Goal: Browse casually: Explore the website without a specific task or goal

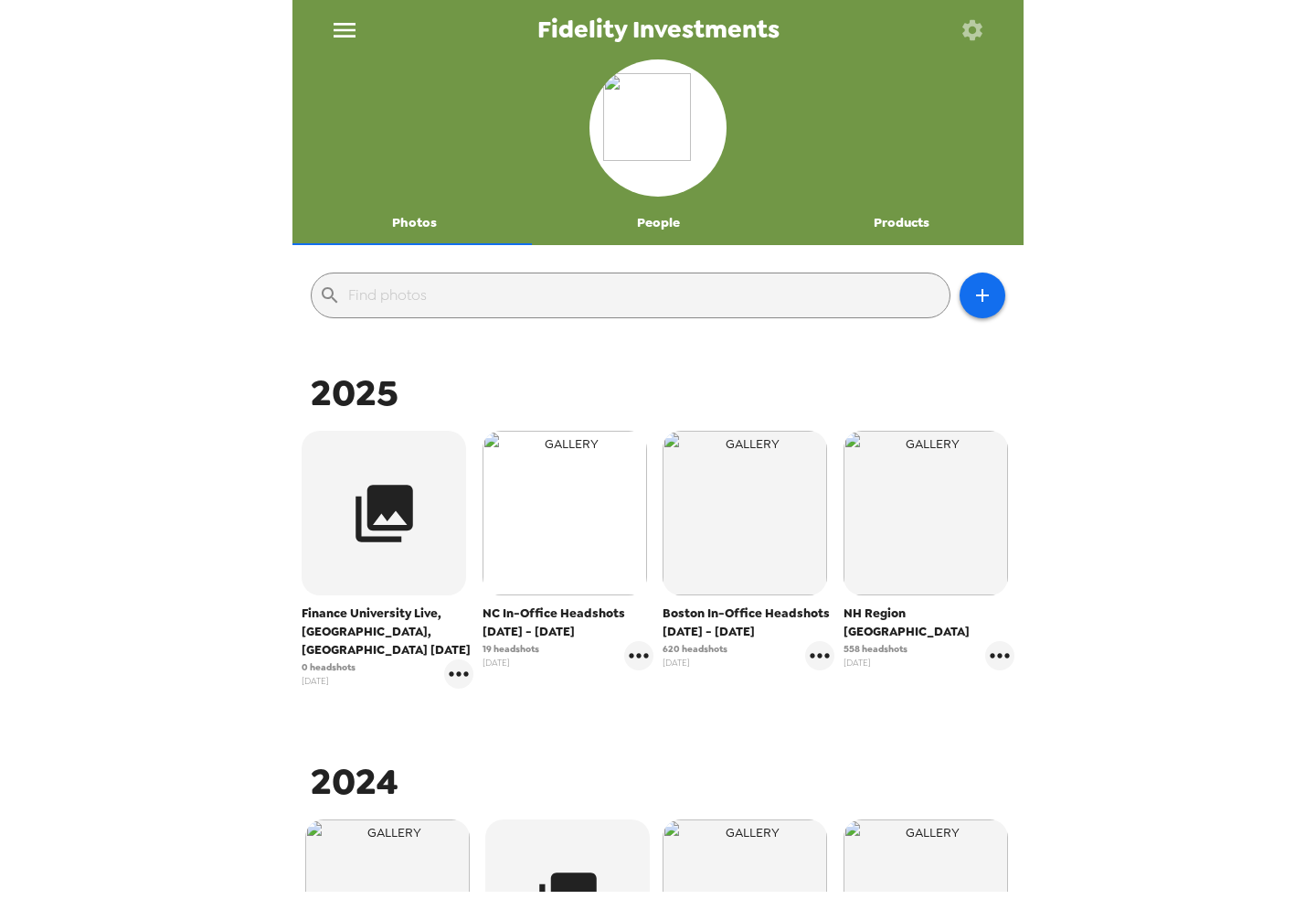
click at [609, 572] on img "button" at bounding box center [565, 513] width 165 height 165
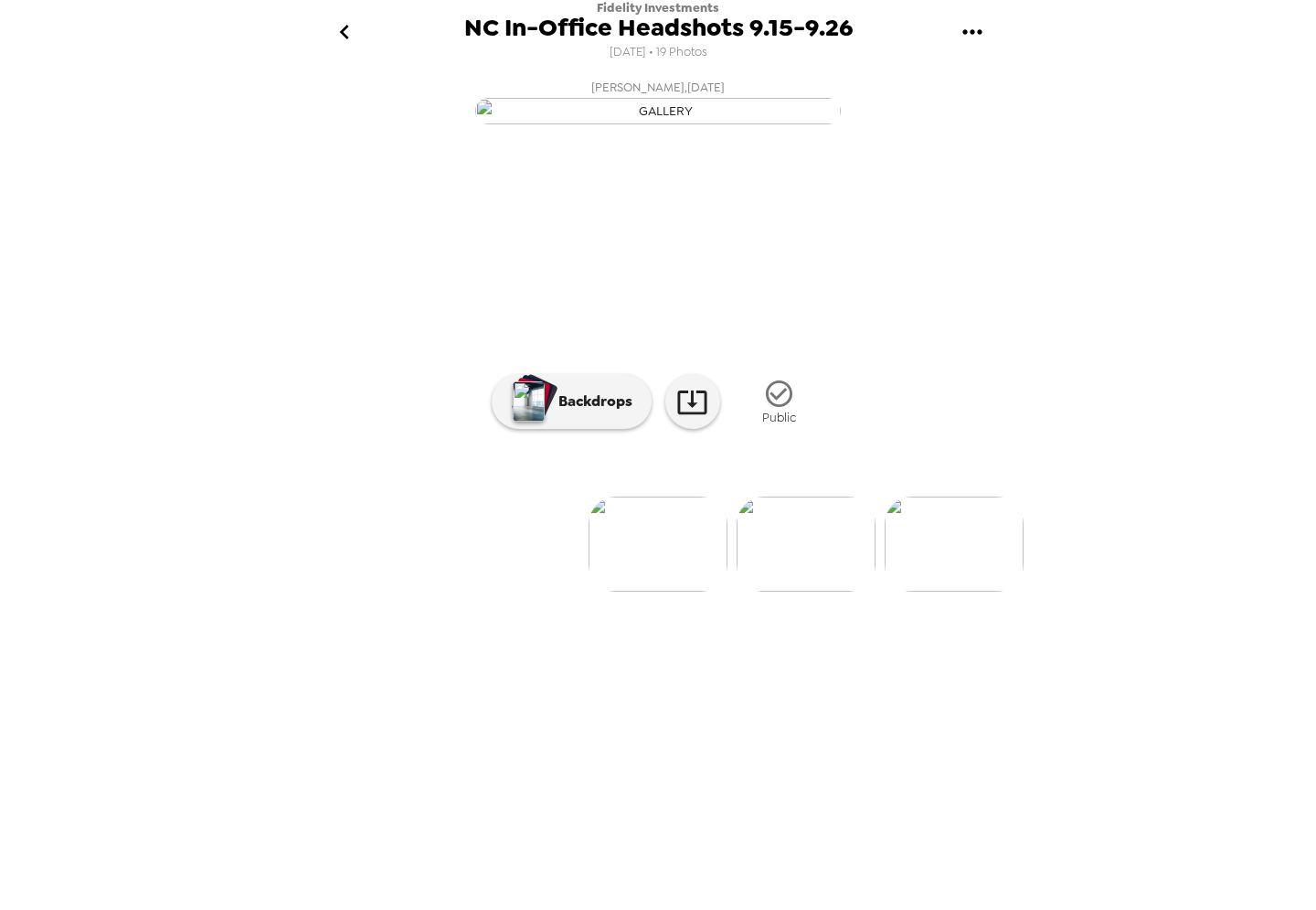
click at [805, 592] on img at bounding box center [806, 545] width 139 height 95
click at [833, 592] on img at bounding box center [806, 545] width 139 height 95
click at [941, 592] on img at bounding box center [954, 545] width 139 height 95
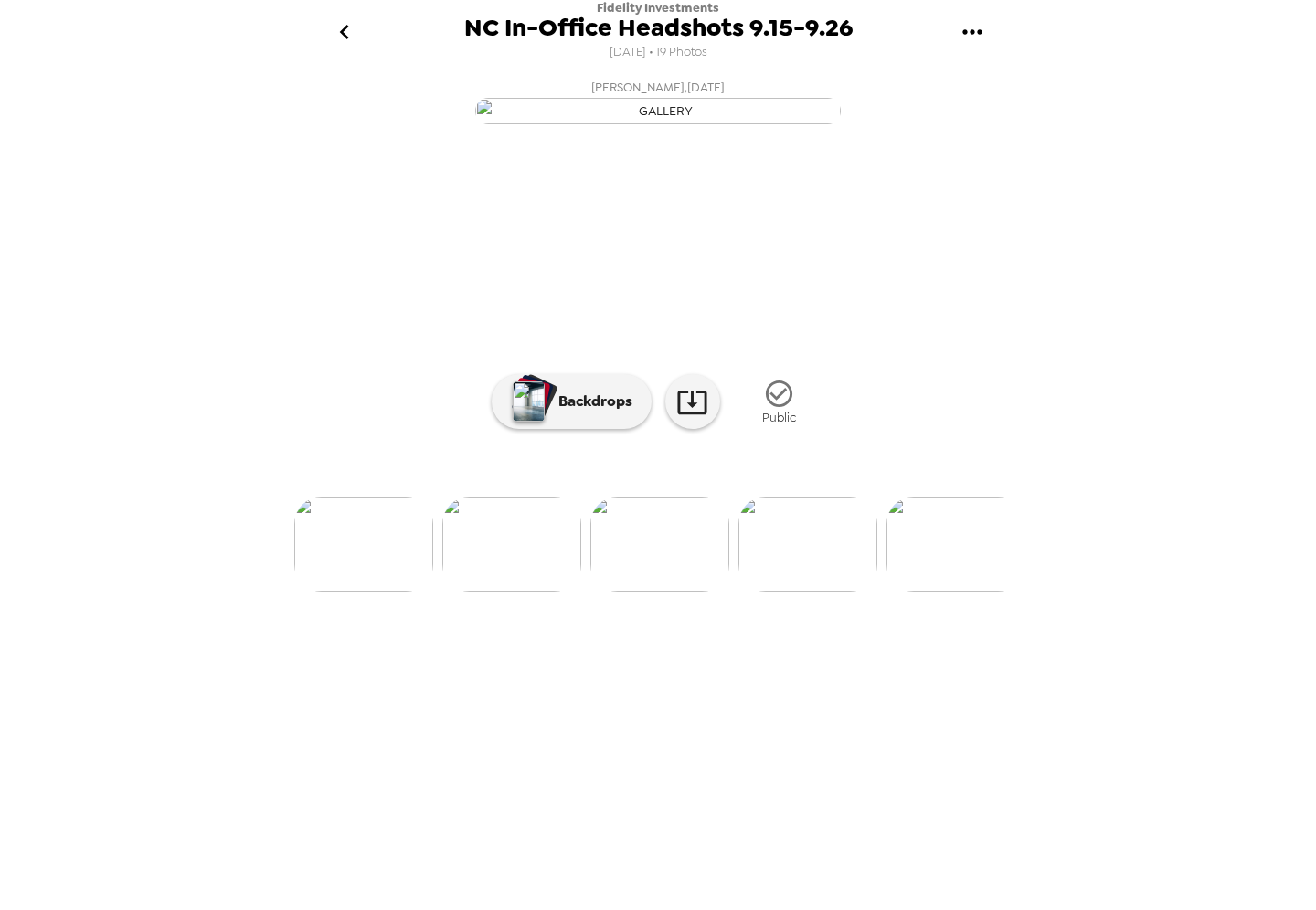
click at [943, 592] on img at bounding box center [955, 545] width 139 height 95
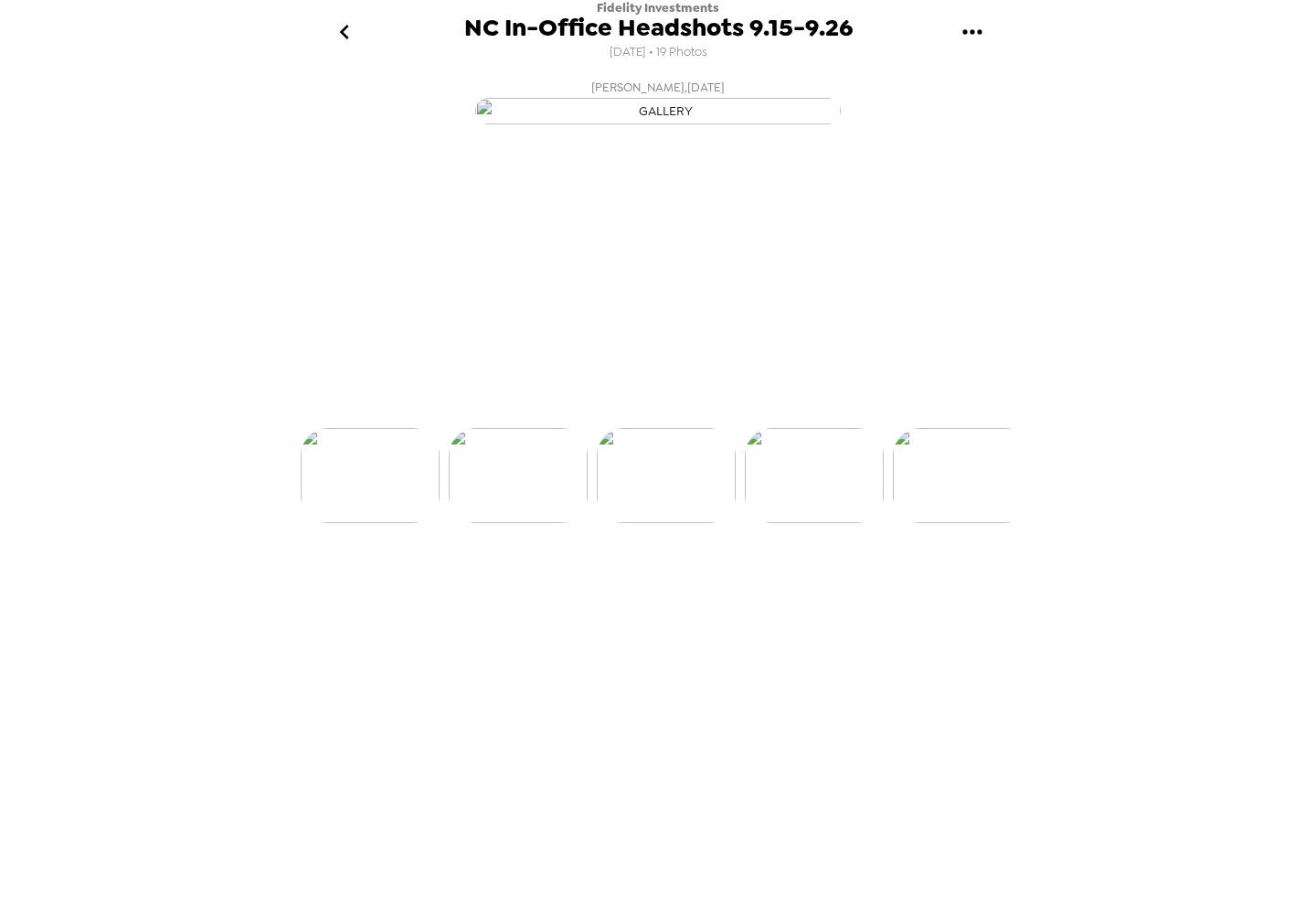
scroll to position [0, 885]
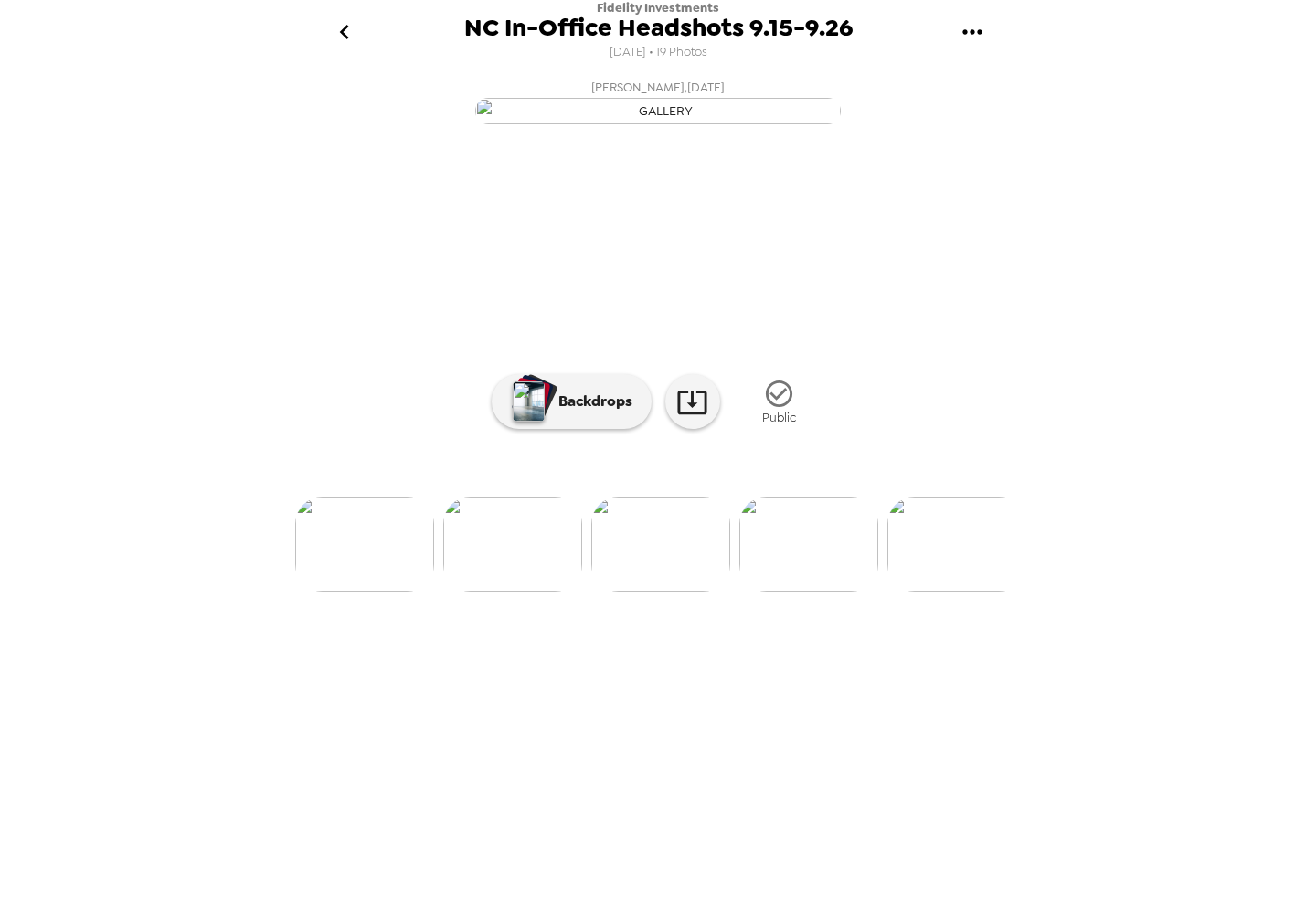
click at [914, 592] on img at bounding box center [956, 545] width 139 height 95
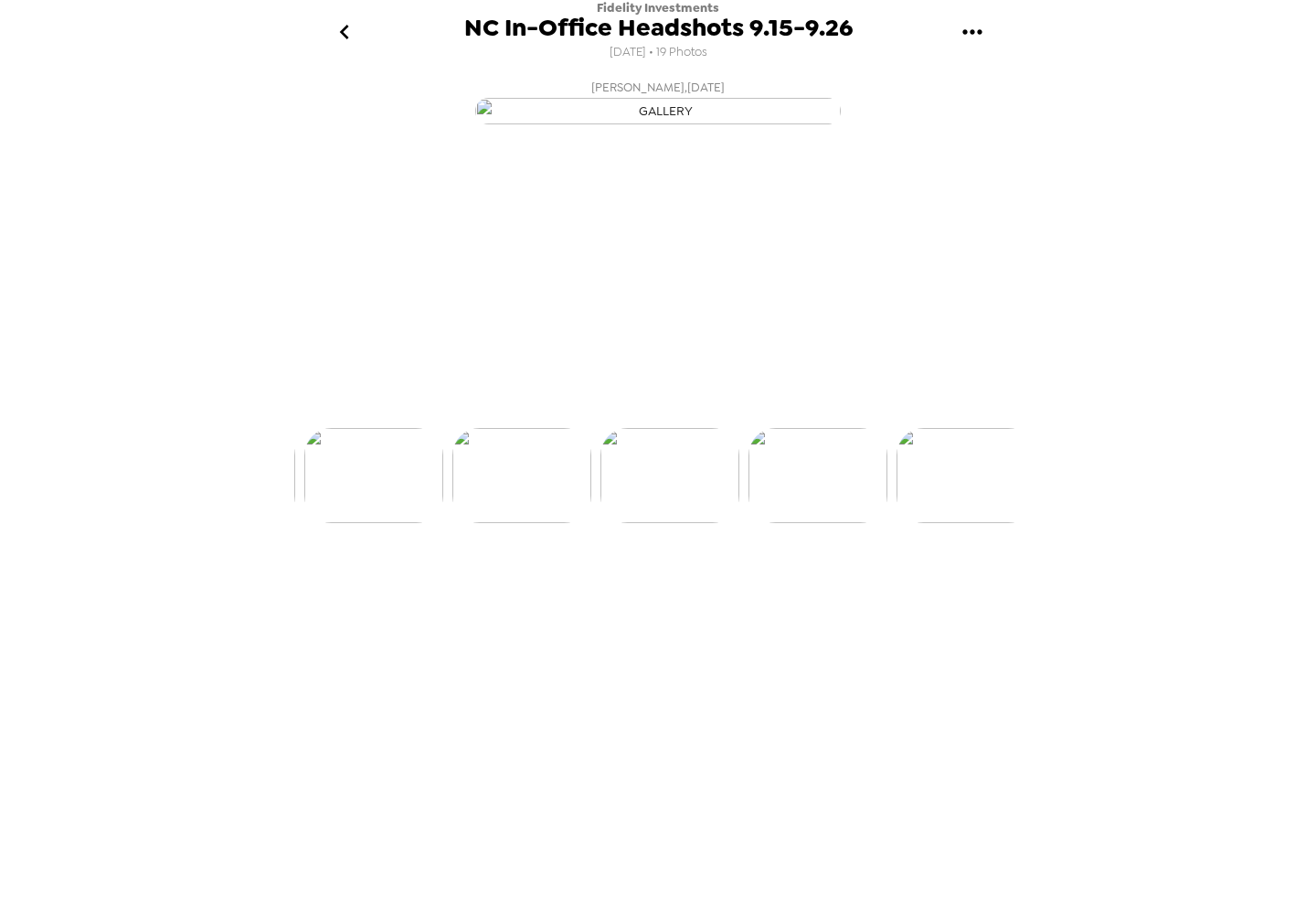
scroll to position [0, 1182]
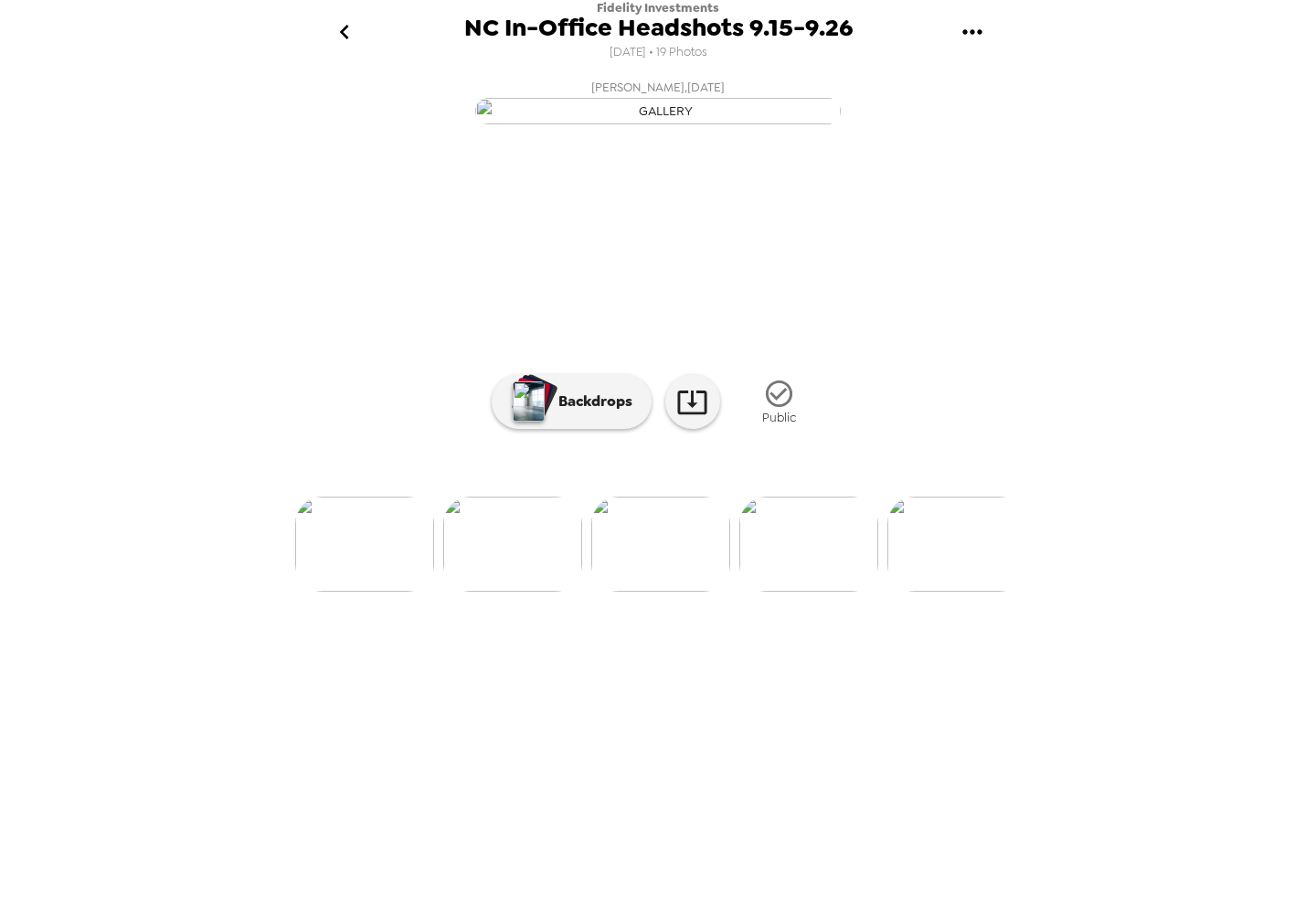
click at [925, 592] on img at bounding box center [956, 545] width 139 height 95
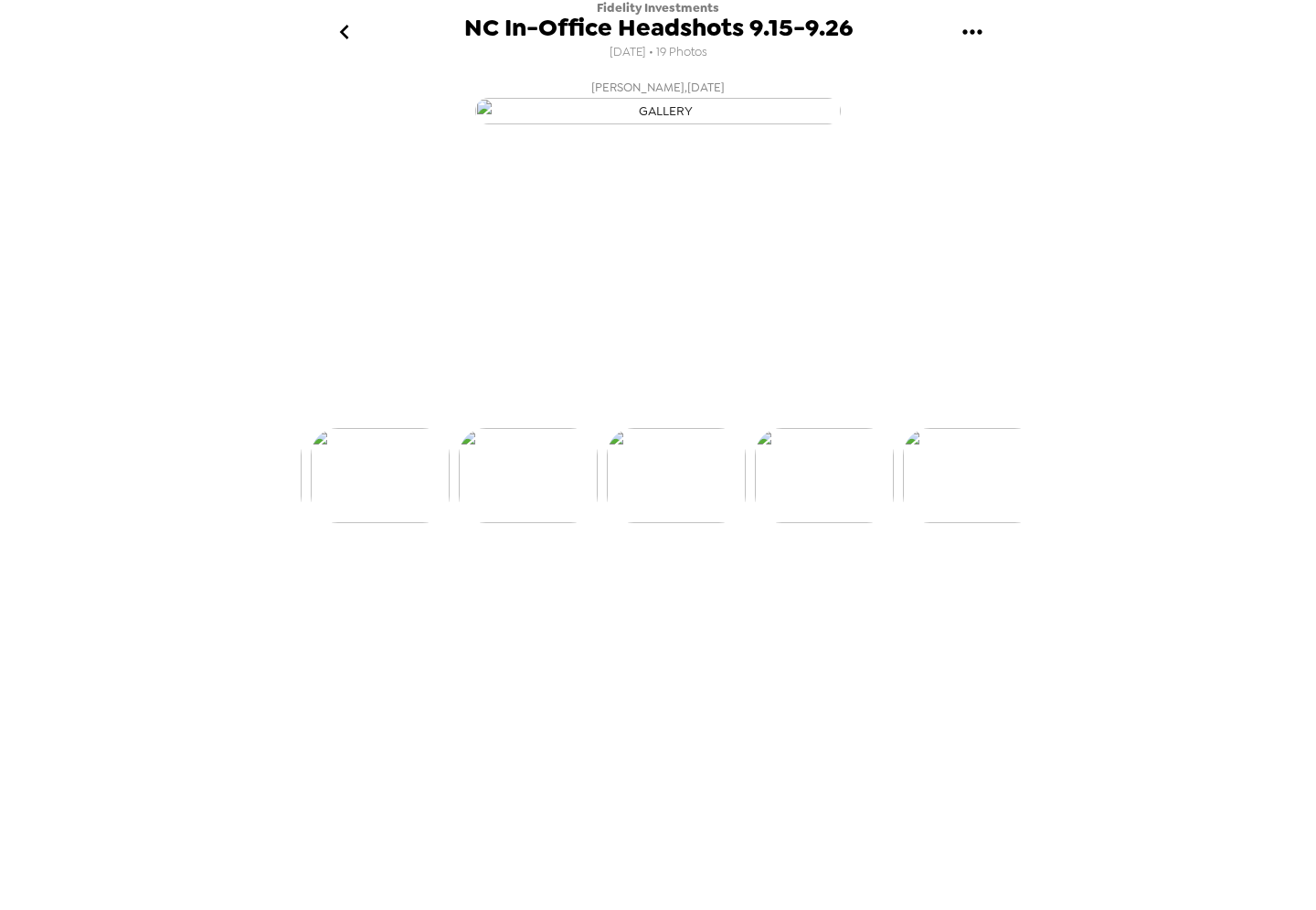
scroll to position [0, 1477]
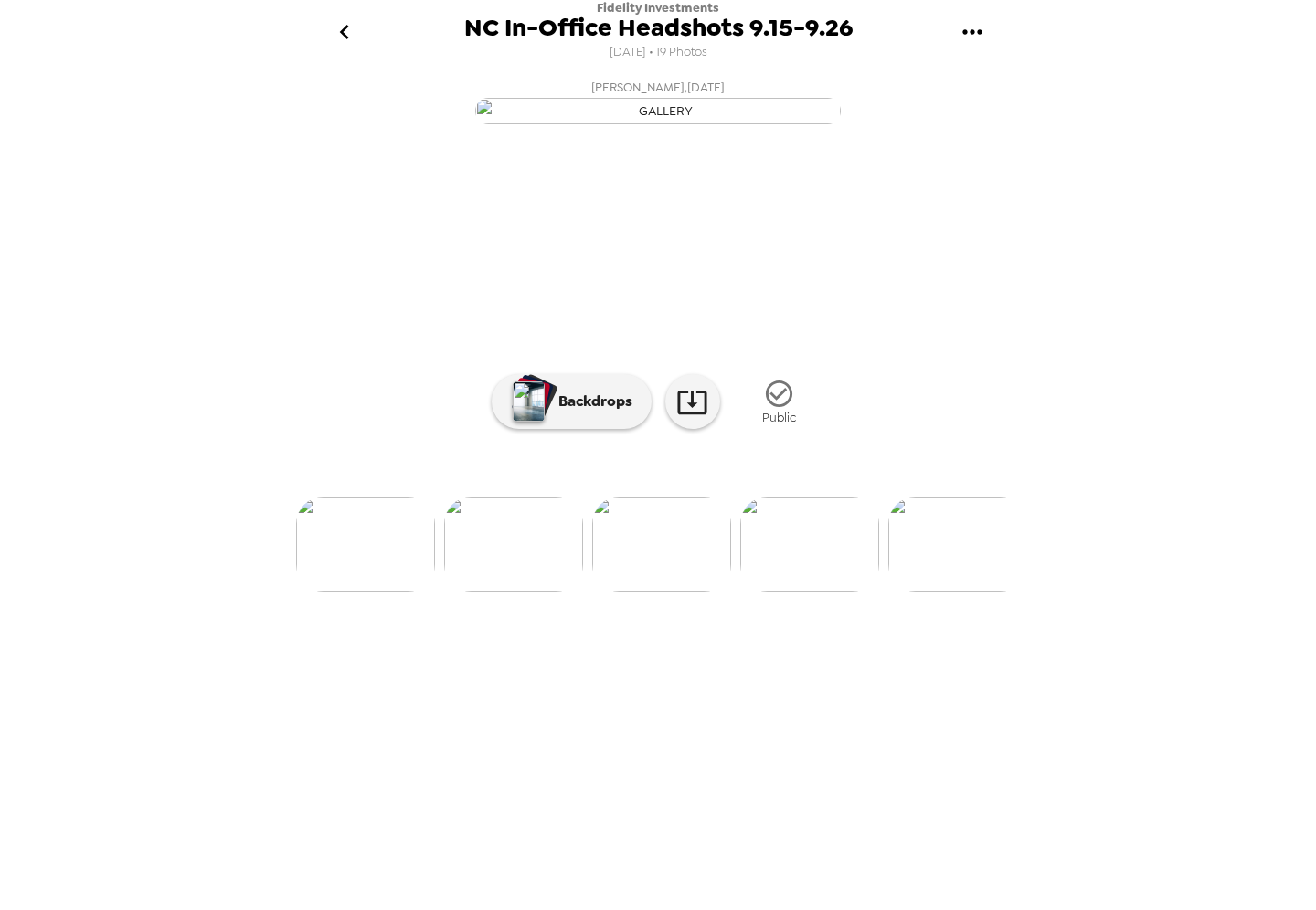
click at [868, 592] on img at bounding box center [809, 545] width 139 height 95
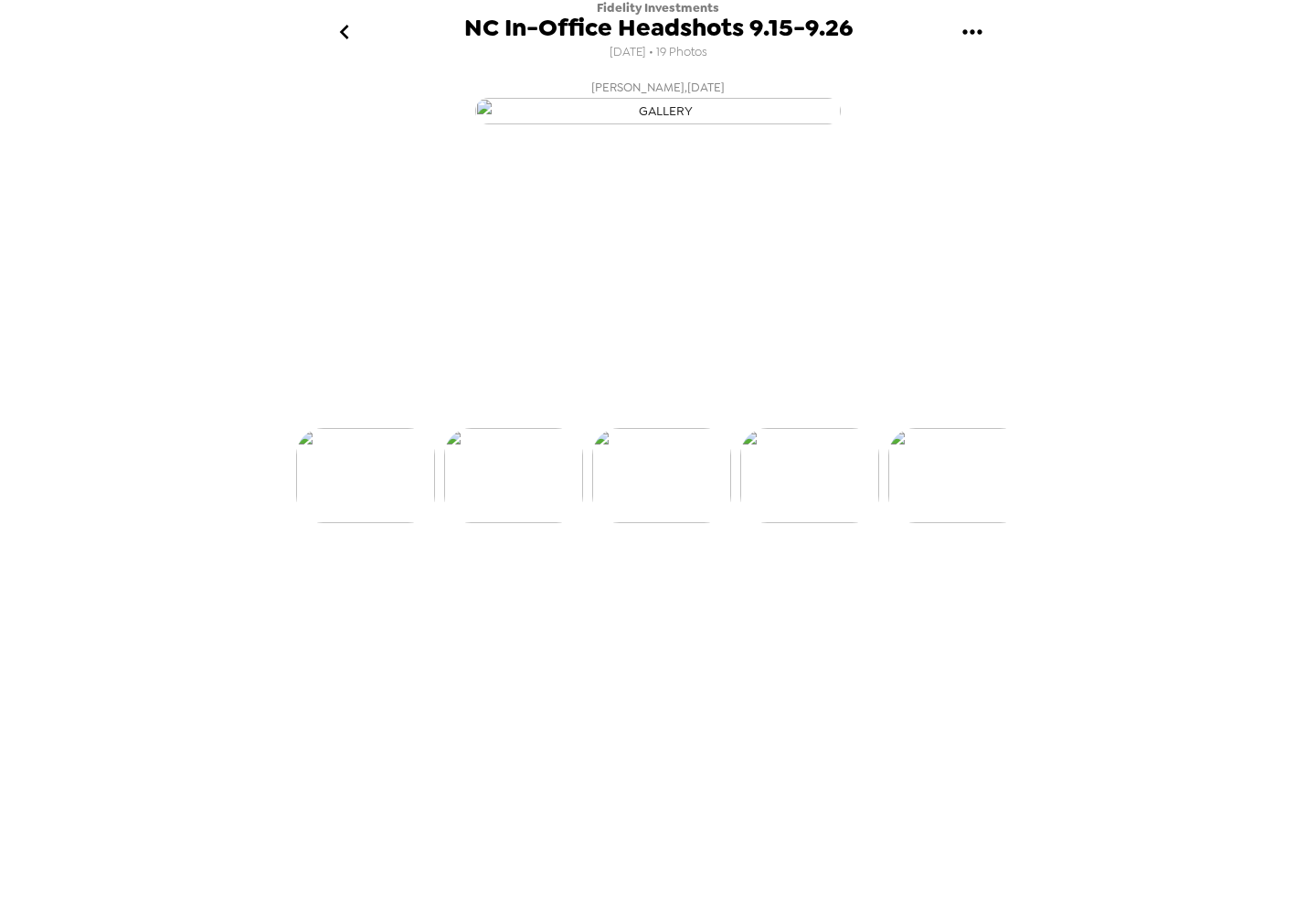
scroll to position [0, 1624]
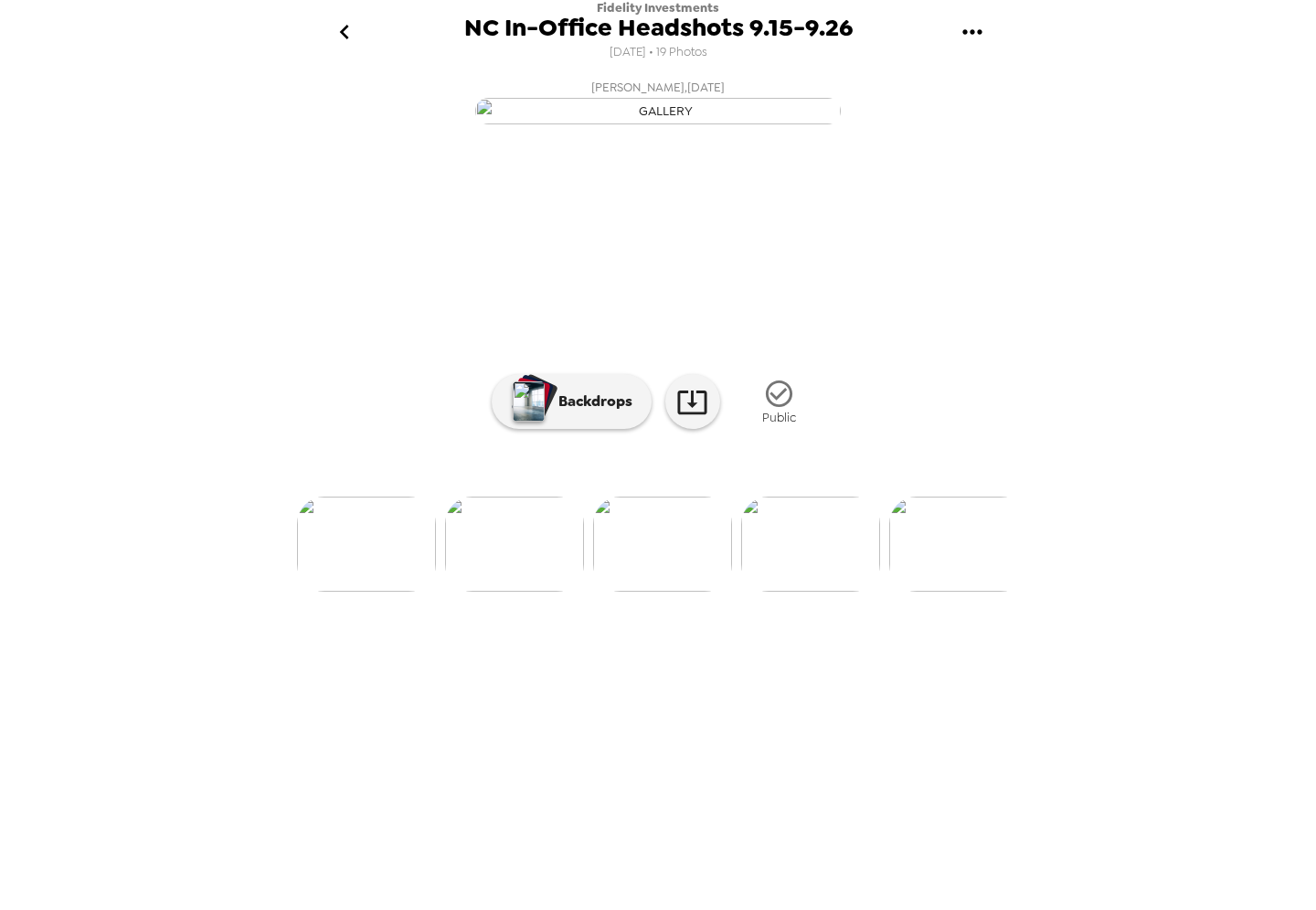
click at [835, 592] on img at bounding box center [810, 545] width 139 height 95
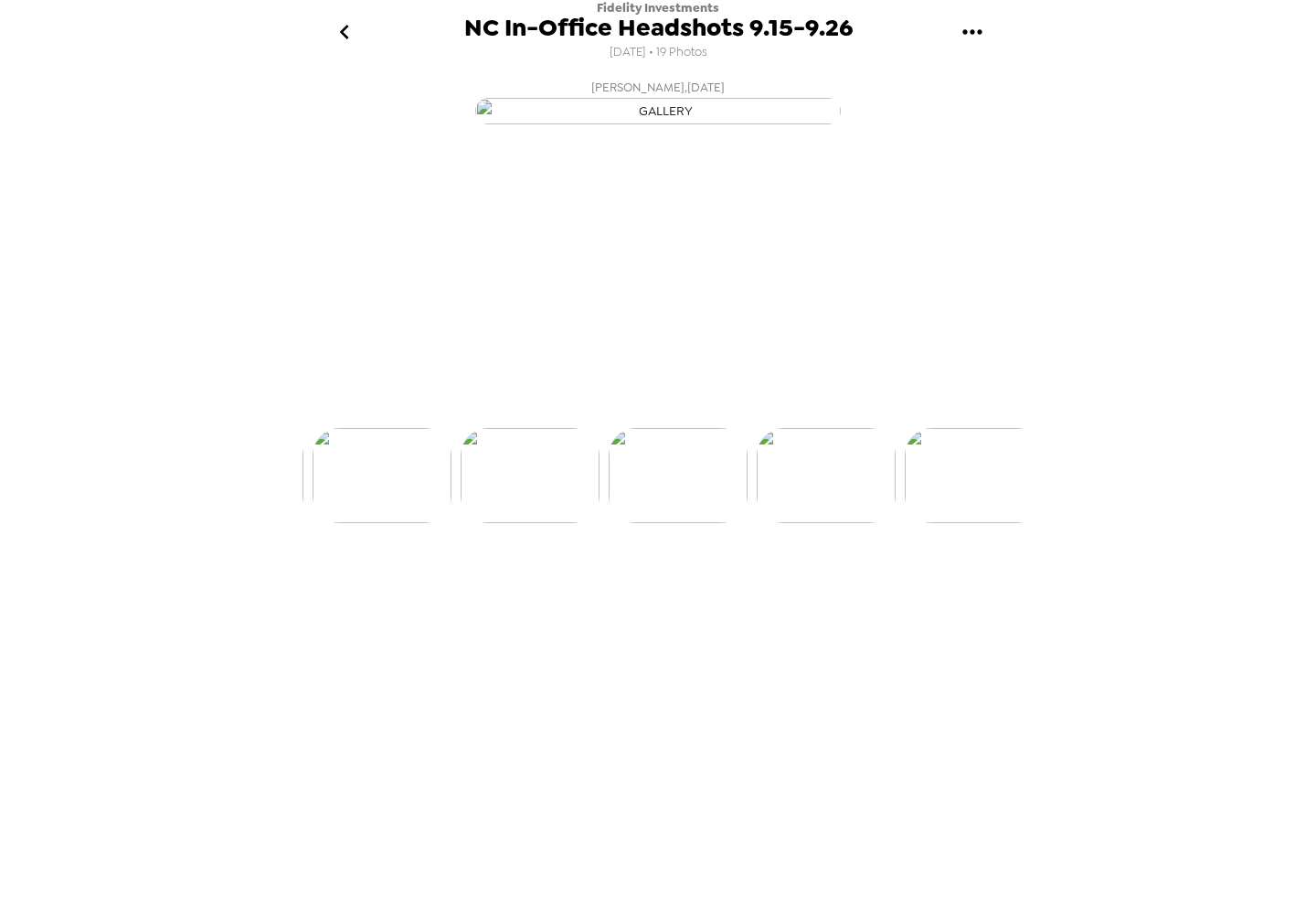
scroll to position [0, 1773]
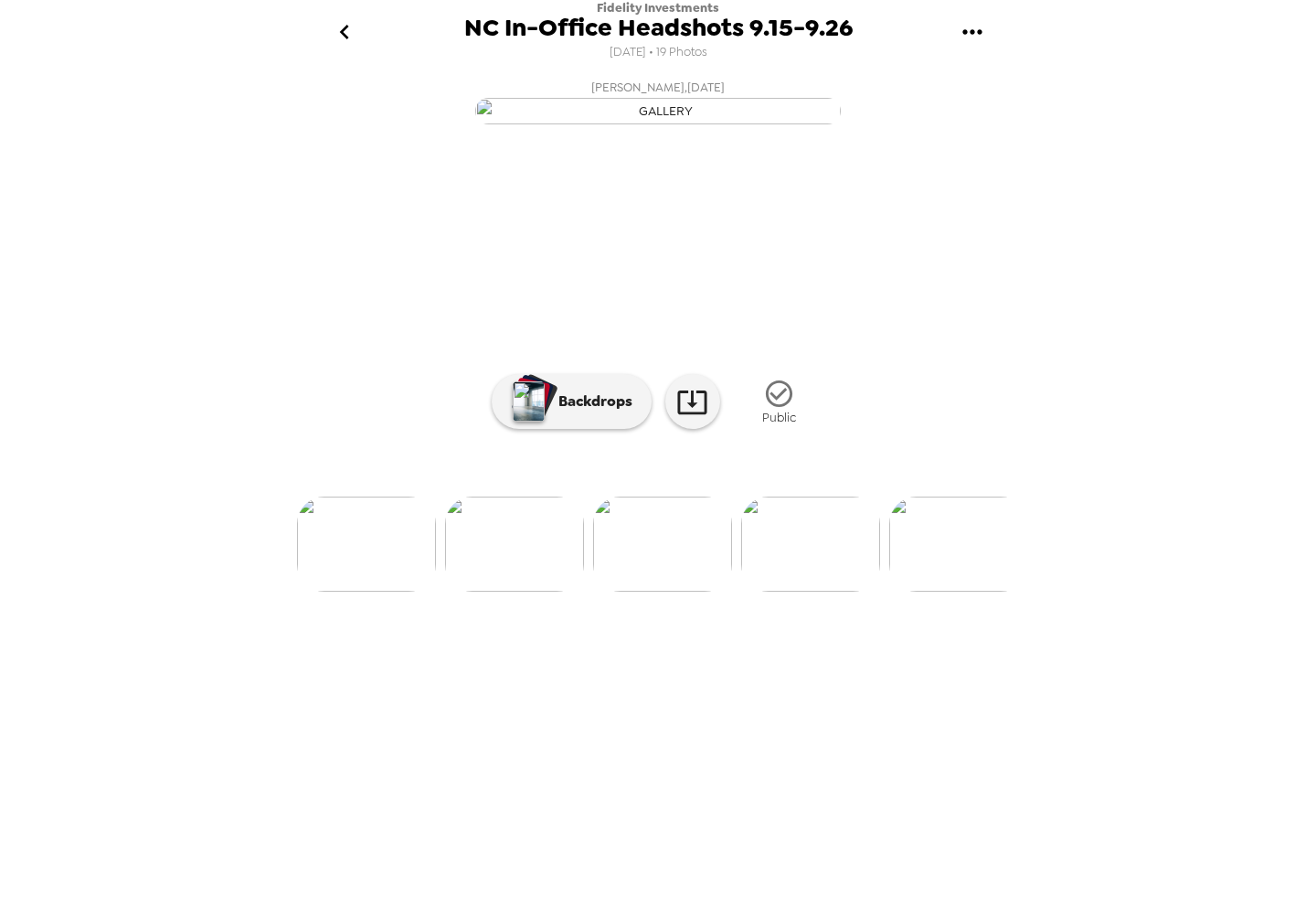
click at [343, 31] on icon "go back" at bounding box center [344, 32] width 29 height 29
